Goal: Communication & Community: Answer question/provide support

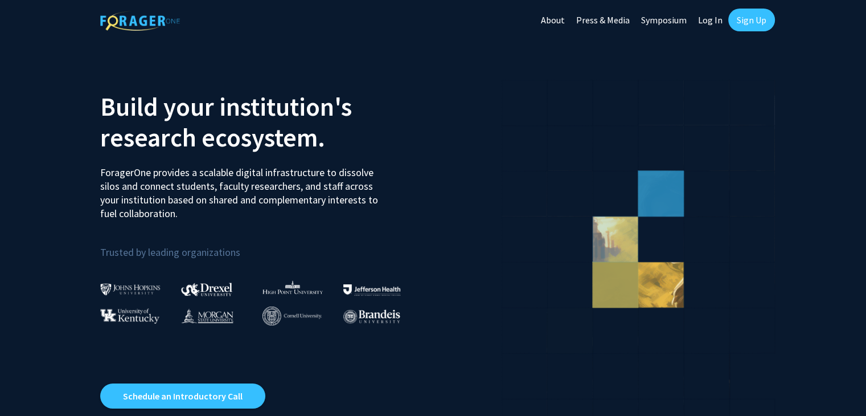
click at [710, 19] on link "Log In" at bounding box center [710, 20] width 36 height 40
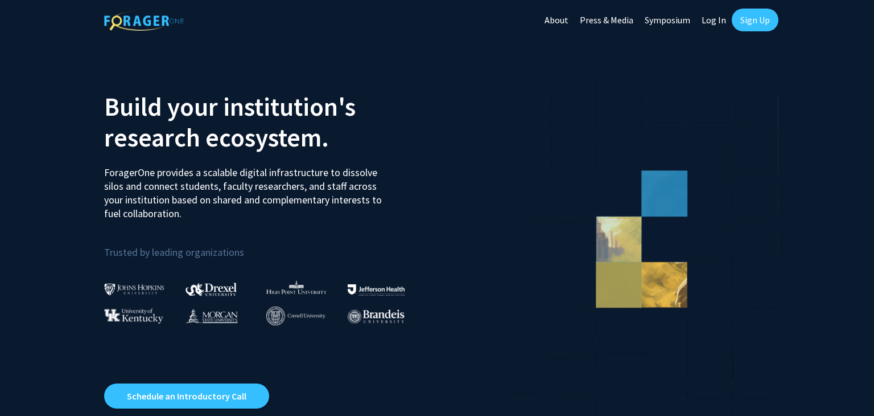
select select
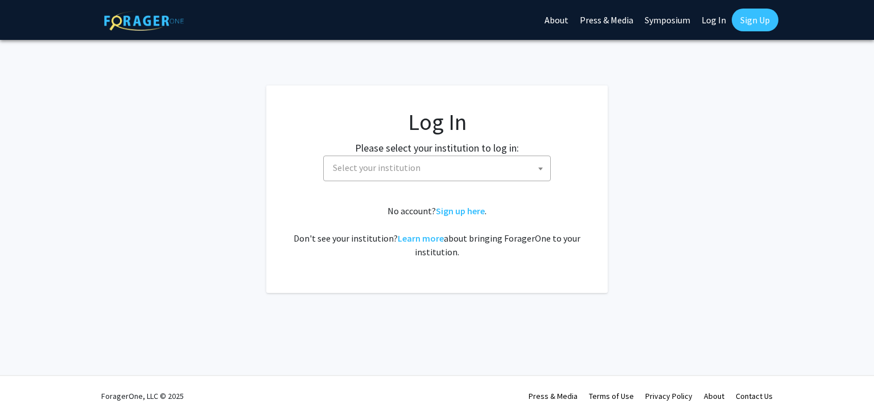
click at [419, 170] on span "Select your institution" at bounding box center [439, 167] width 222 height 23
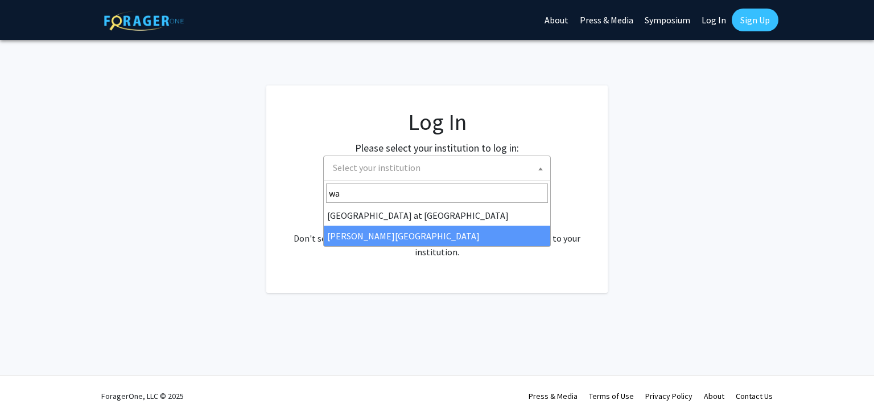
type input "wa"
select select "21"
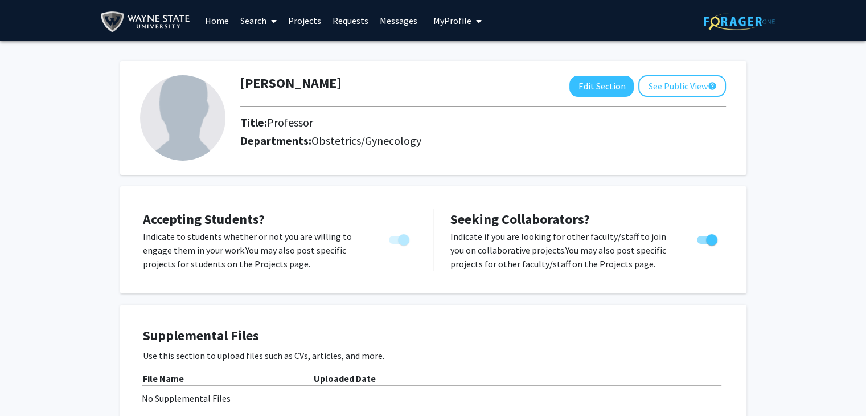
click at [351, 19] on link "Requests" at bounding box center [350, 21] width 47 height 40
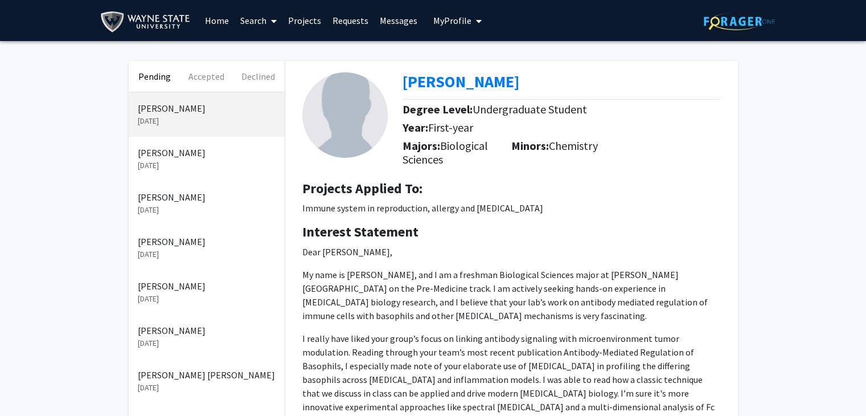
click at [161, 112] on p "Varun Pillai" at bounding box center [207, 108] width 138 height 14
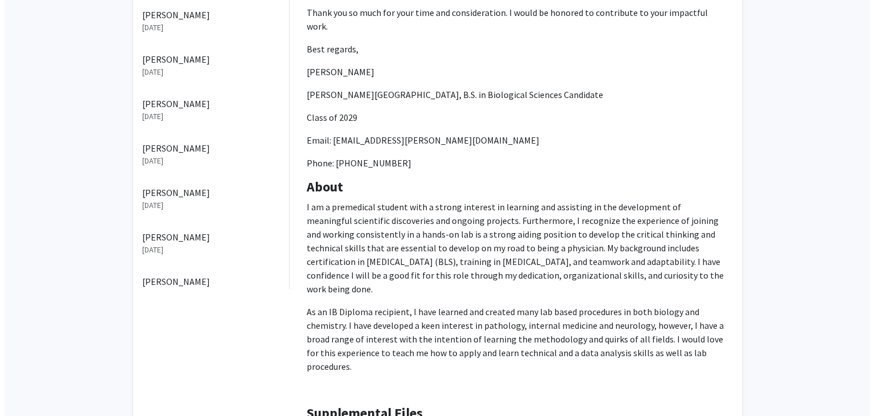
scroll to position [733, 0]
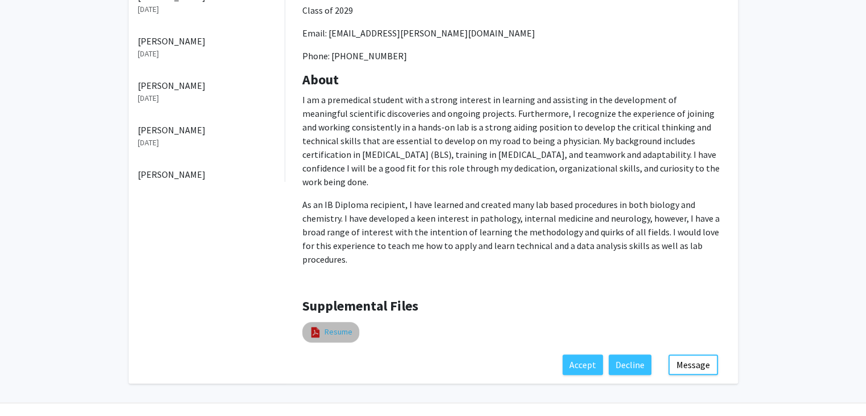
click at [334, 326] on link "Resume" at bounding box center [338, 332] width 28 height 12
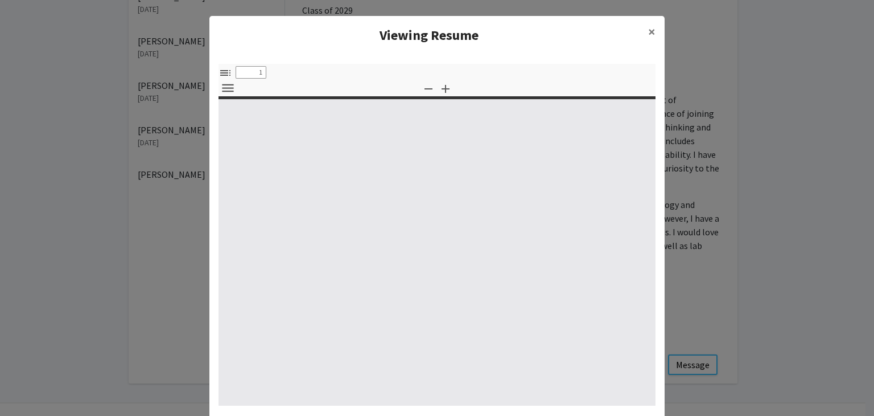
select select "custom"
type input "0"
select select "custom"
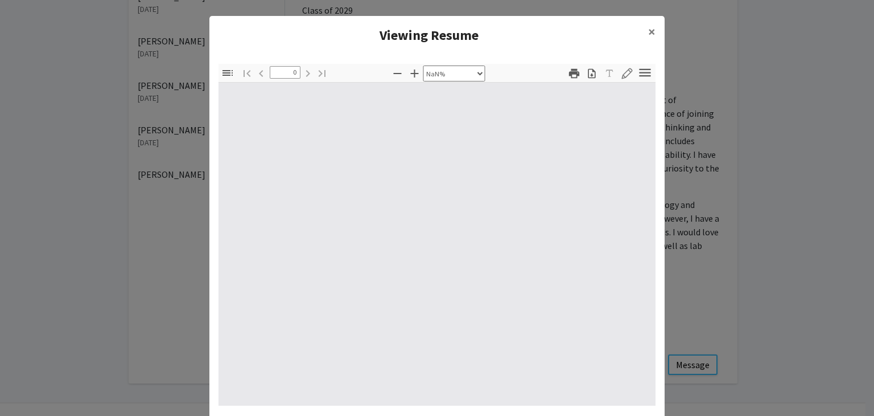
type input "1"
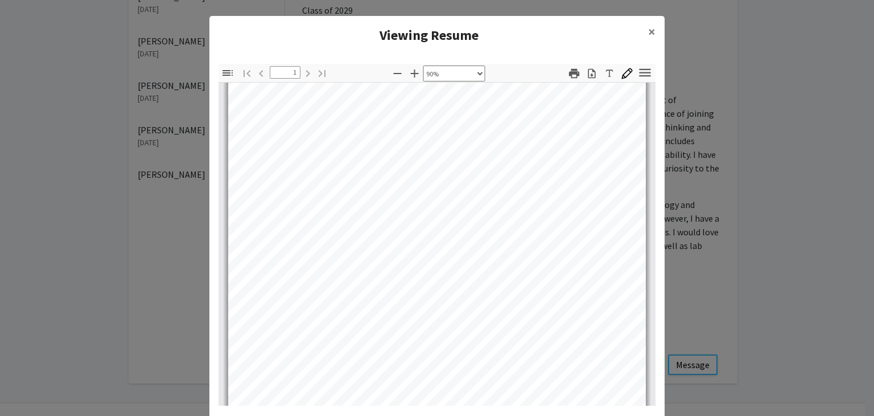
scroll to position [131, 0]
select select "custom"
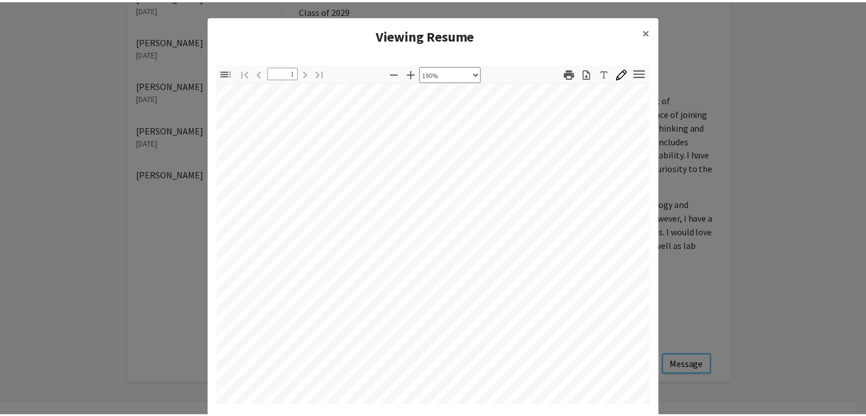
scroll to position [838, 129]
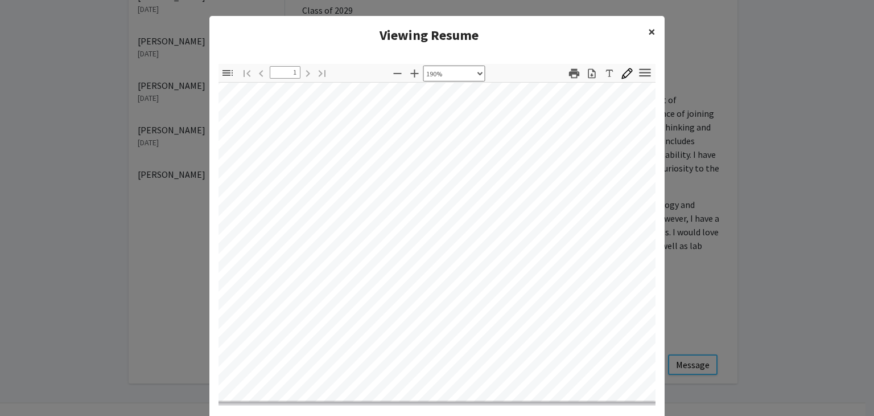
click at [643, 30] on button "×" at bounding box center [652, 32] width 26 height 32
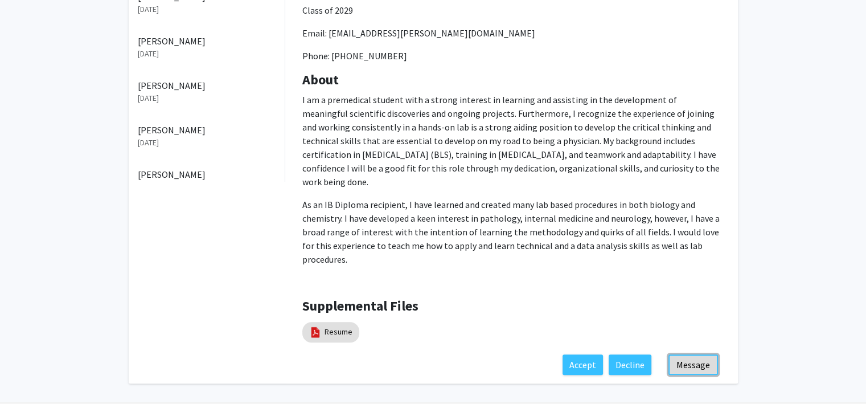
click at [701, 354] on button "Message" at bounding box center [693, 364] width 50 height 20
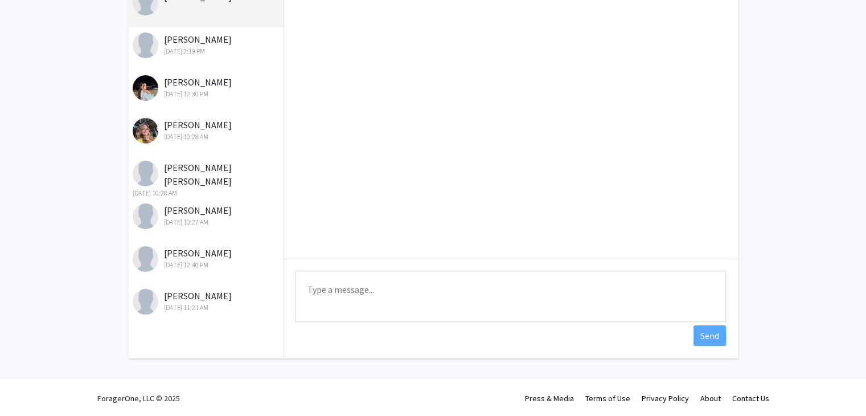
scroll to position [104, 0]
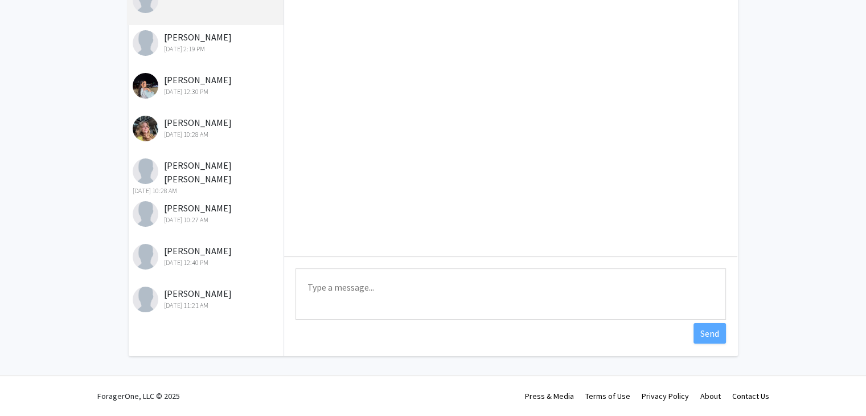
click at [370, 303] on textarea "Type a message" at bounding box center [510, 293] width 430 height 51
paste textarea "Thank you for reaching out and for your interest. I have to apologize that our …"
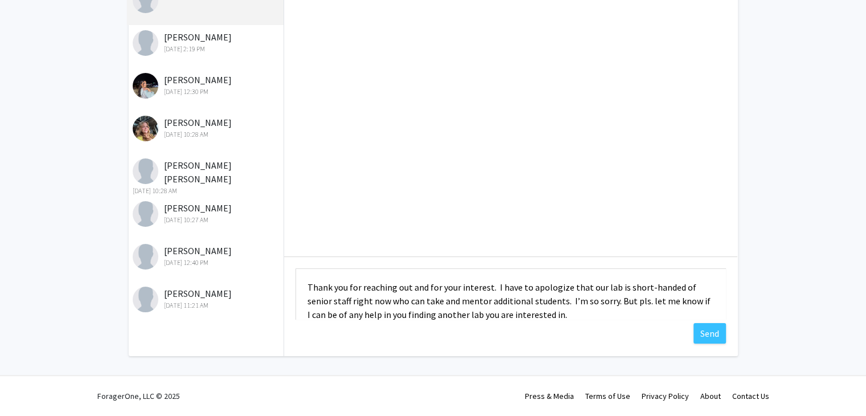
drag, startPoint x: 348, startPoint y: 301, endPoint x: 283, endPoint y: 259, distance: 77.4
click at [283, 259] on div "Messages Varun Pillai Nabila Inan Sep 15, 2025 2:19 PM Amanee Kheireddine Sep 1…" at bounding box center [433, 156] width 630 height 398
click at [305, 277] on textarea "Thank you for reaching out and for your interest. I have to apologize that our …" at bounding box center [510, 293] width 430 height 51
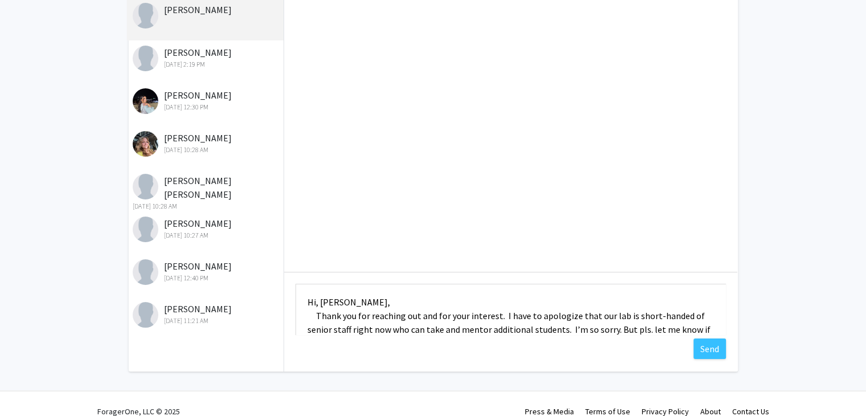
scroll to position [104, 0]
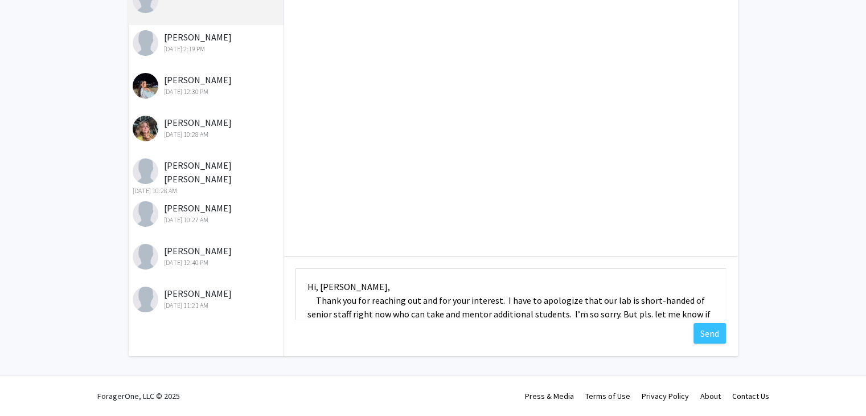
click at [584, 299] on textarea "Hi, Varun, Thank you for reaching out and for your interest. I have to apologiz…" at bounding box center [510, 293] width 430 height 51
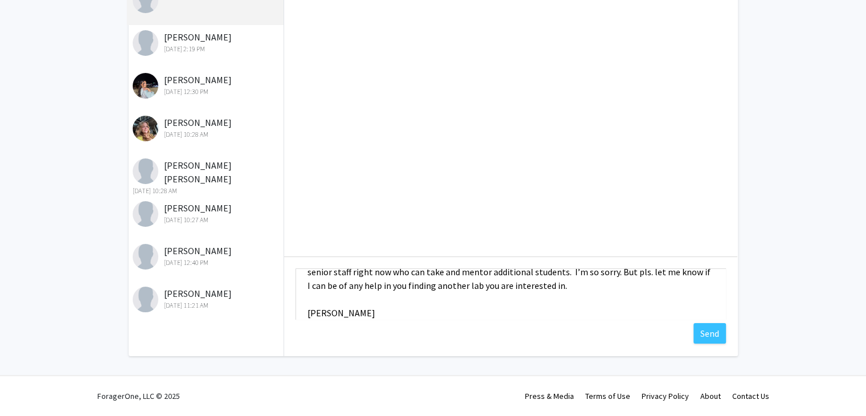
scroll to position [46, 0]
drag, startPoint x: 615, startPoint y: 291, endPoint x: 380, endPoint y: 285, distance: 235.2
click at [380, 285] on textarea "Hi, Varun, Thank you for reaching out and for your interest. I have to apologiz…" at bounding box center [510, 293] width 430 height 51
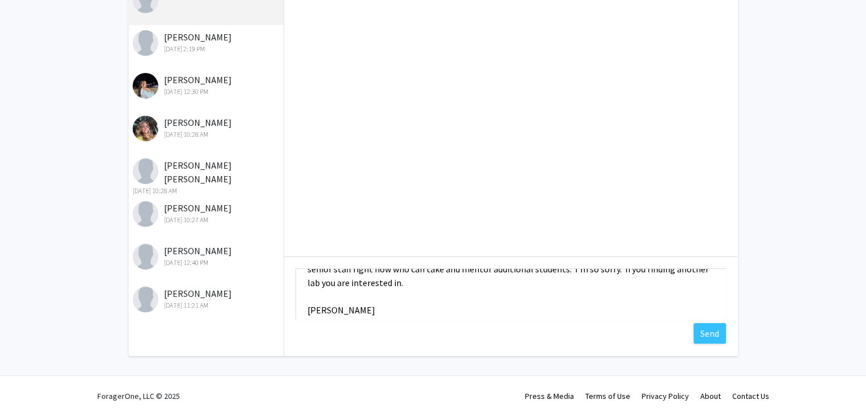
scroll to position [39, 0]
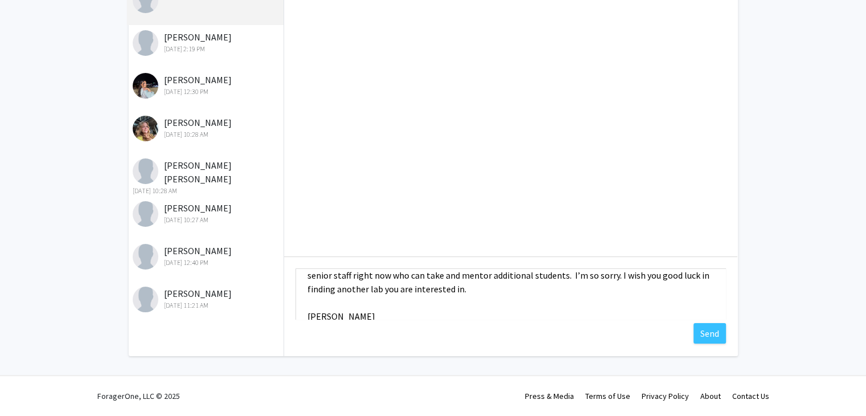
click at [442, 307] on textarea "Hi, Varun, Thank you for reaching out and for your interest. I have to apologiz…" at bounding box center [510, 293] width 430 height 51
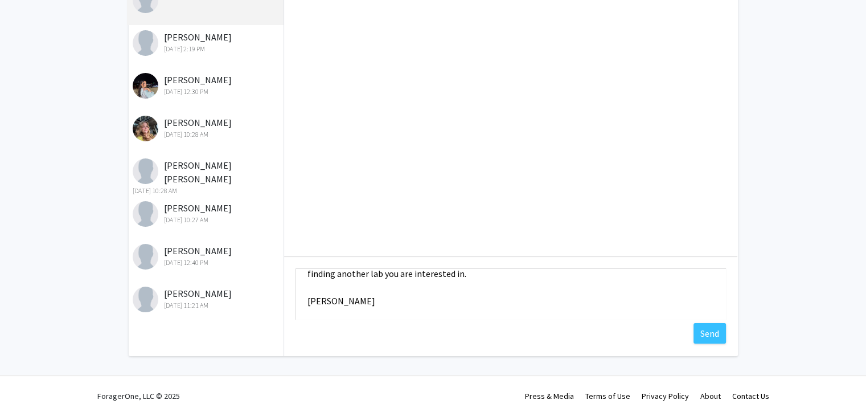
scroll to position [68, 0]
type textarea "Hi, Varun, Thank you for reaching out and for your interest. I have to apologiz…"
click at [713, 329] on button "Send" at bounding box center [709, 333] width 32 height 20
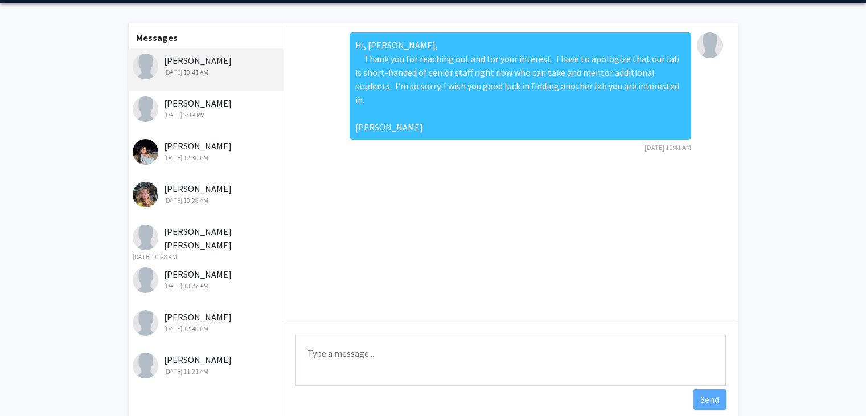
scroll to position [0, 0]
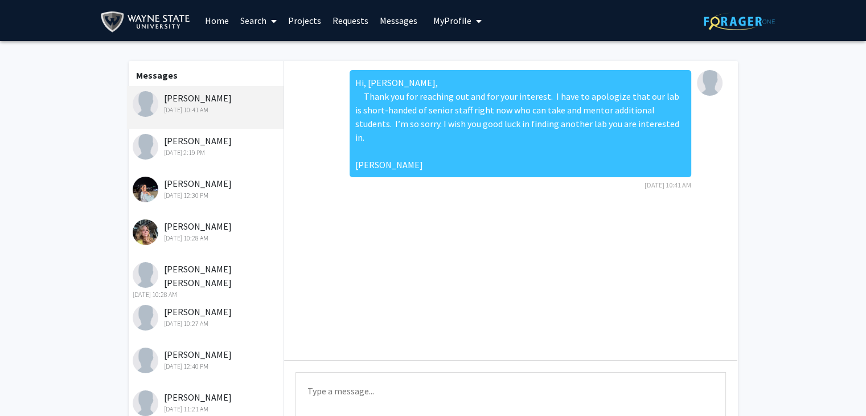
click at [441, 20] on span "My Profile" at bounding box center [452, 20] width 38 height 11
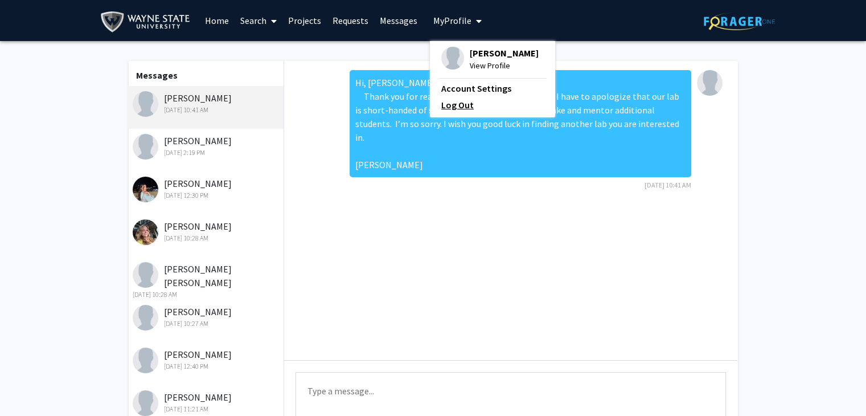
click at [461, 103] on link "Log Out" at bounding box center [492, 105] width 102 height 14
